Goal: Navigation & Orientation: Find specific page/section

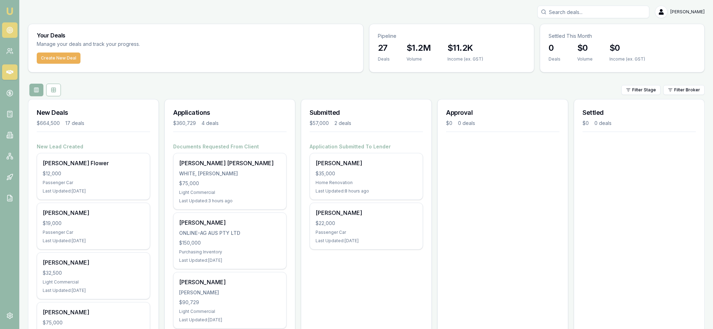
click at [13, 34] on icon at bounding box center [9, 30] width 7 height 7
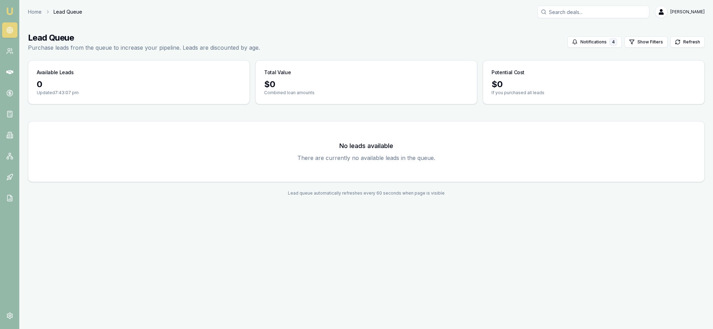
click at [10, 11] on img at bounding box center [10, 11] width 8 height 8
